Goal: Navigation & Orientation: Find specific page/section

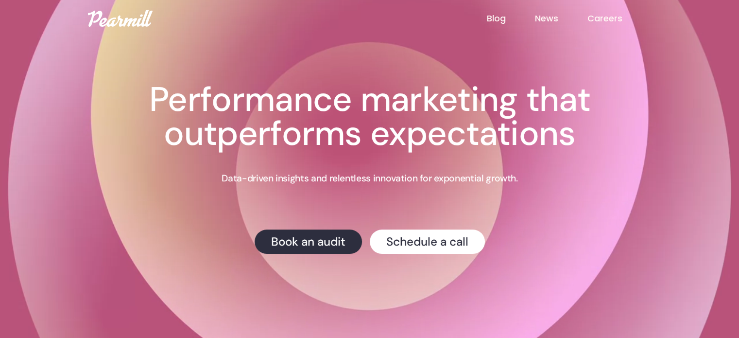
click at [541, 16] on link "News" at bounding box center [561, 18] width 53 height 13
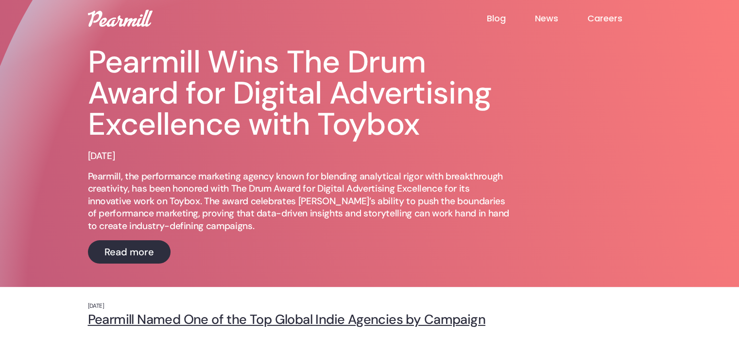
click at [615, 20] on link "Careers" at bounding box center [619, 19] width 64 height 12
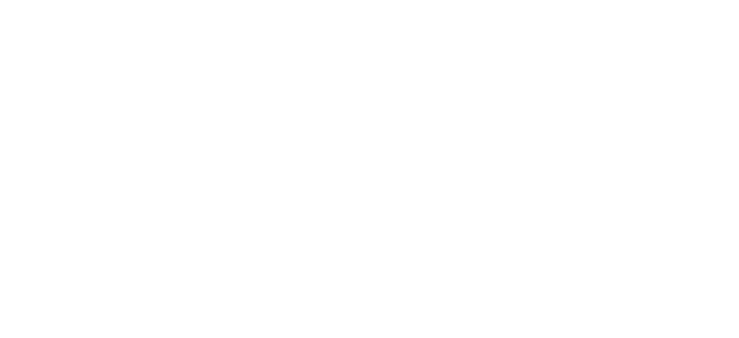
scroll to position [226, 0]
